Goal: Check status: Check status

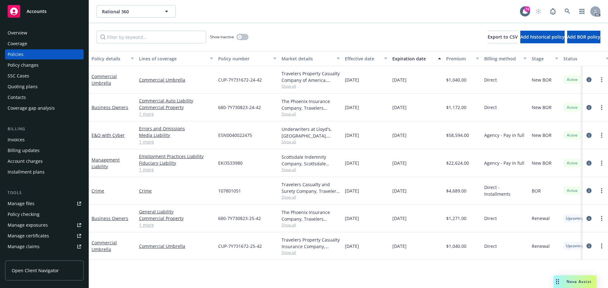
click at [588, 136] on icon "circleInformation" at bounding box center [588, 135] width 5 height 5
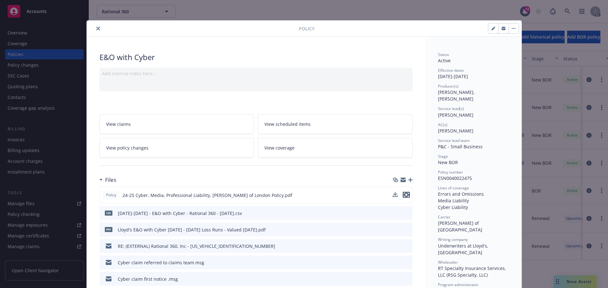
click at [404, 193] on icon "preview file" at bounding box center [406, 195] width 6 height 4
click at [97, 30] on button "close" at bounding box center [98, 29] width 8 height 8
